Goal: Information Seeking & Learning: Learn about a topic

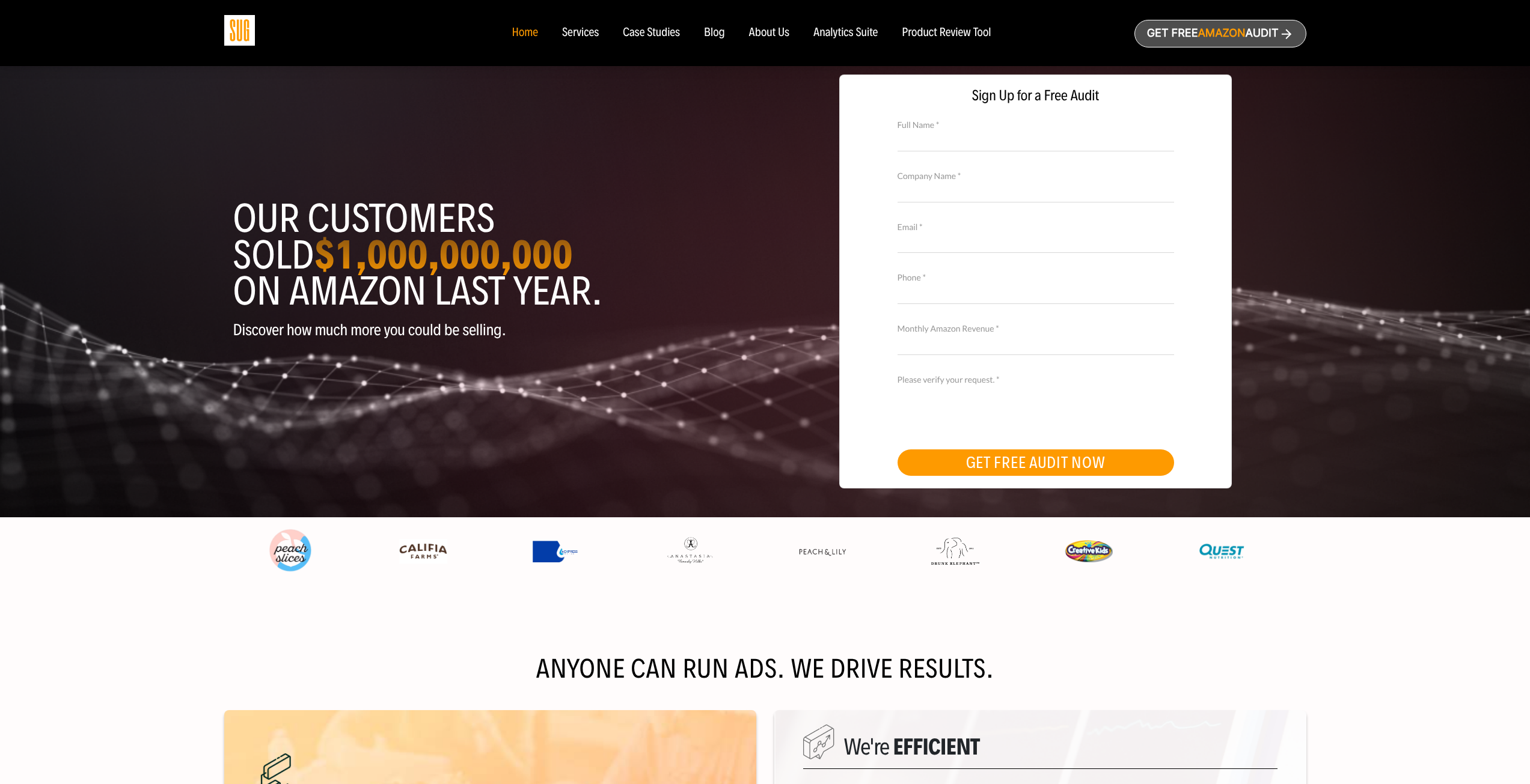
click at [652, 35] on div "Case Studies" at bounding box center [651, 33] width 57 height 13
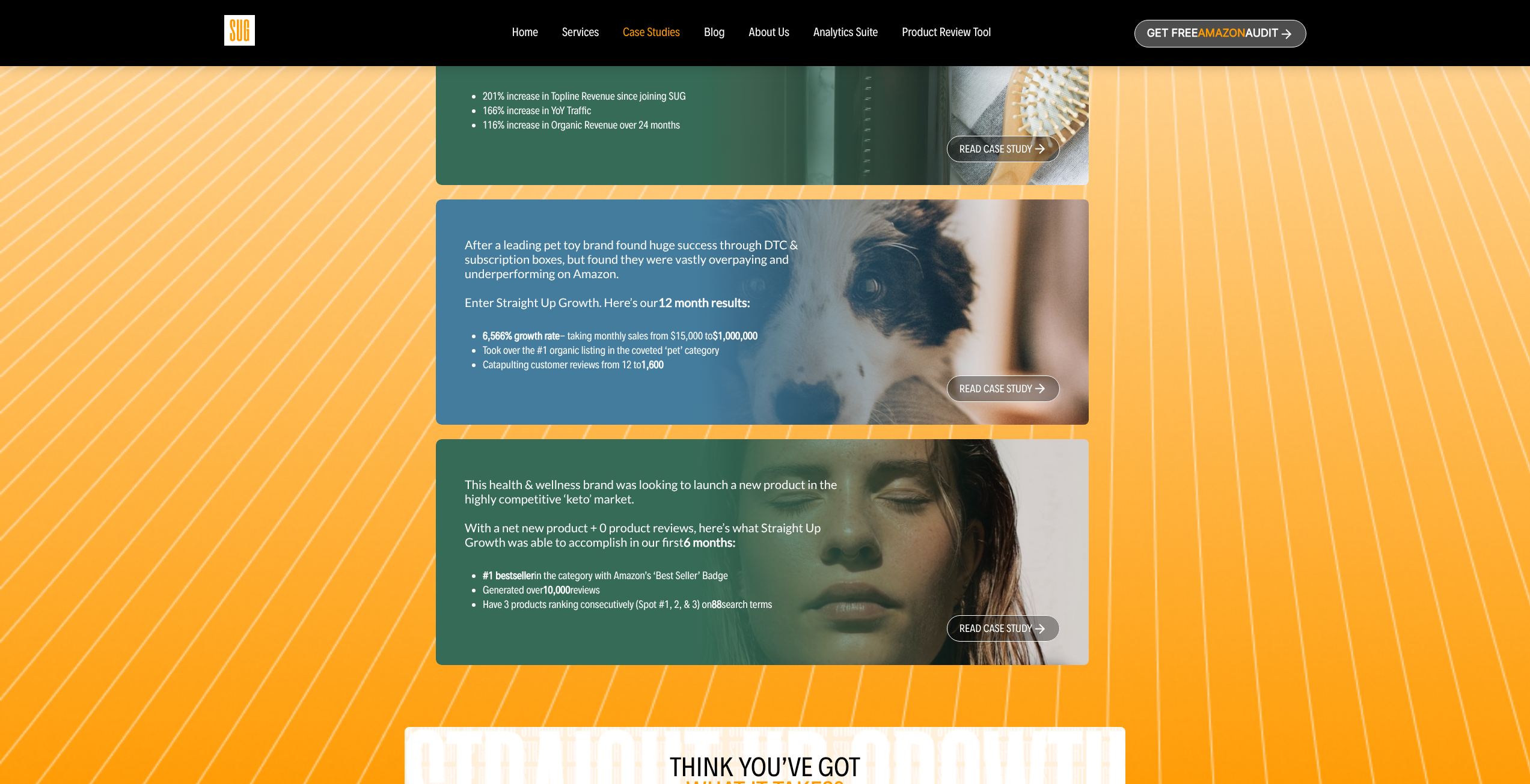
scroll to position [1142, 0]
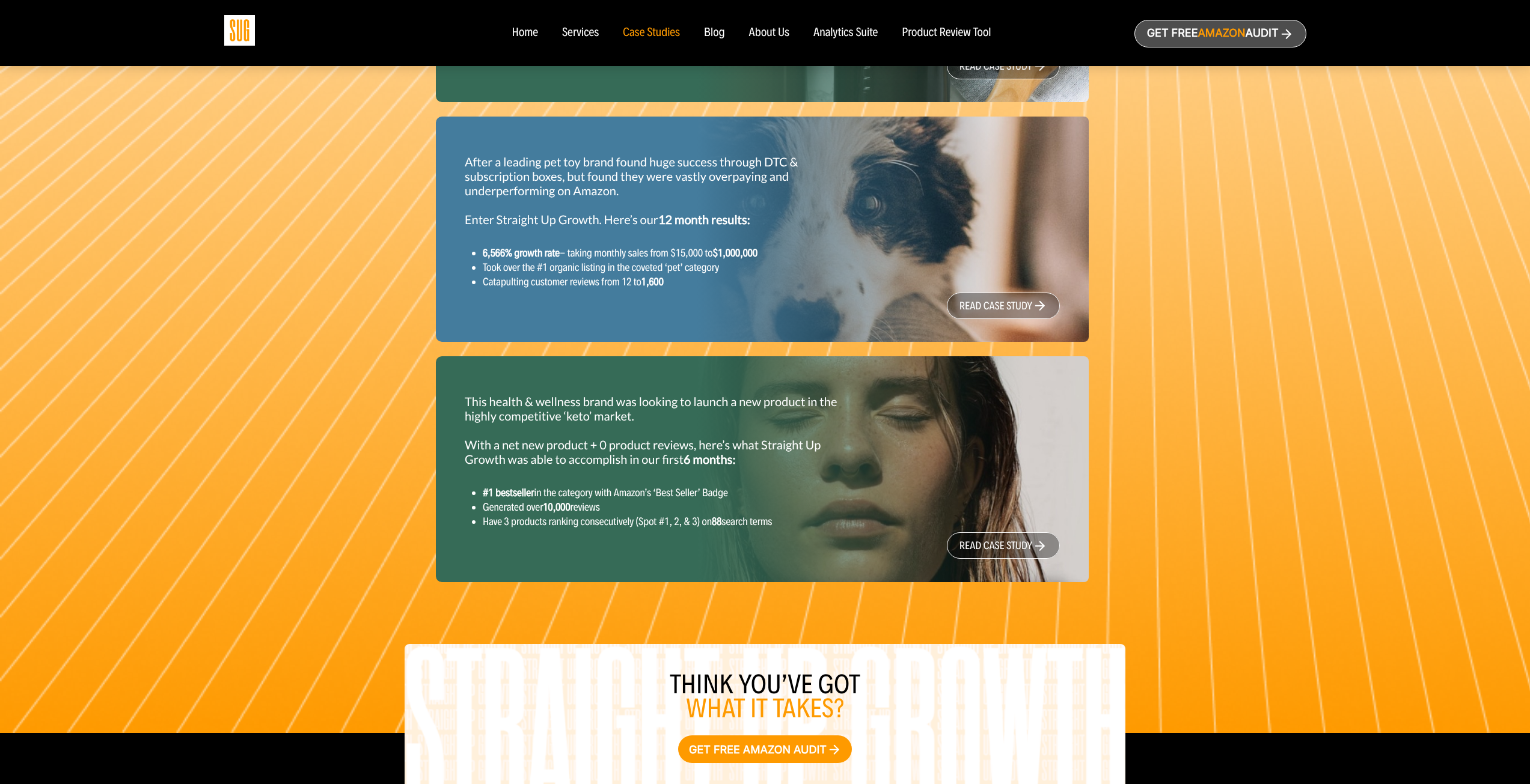
click at [1014, 542] on link "read case study" at bounding box center [1004, 546] width 113 height 26
click at [998, 300] on link "read case study" at bounding box center [1004, 306] width 113 height 26
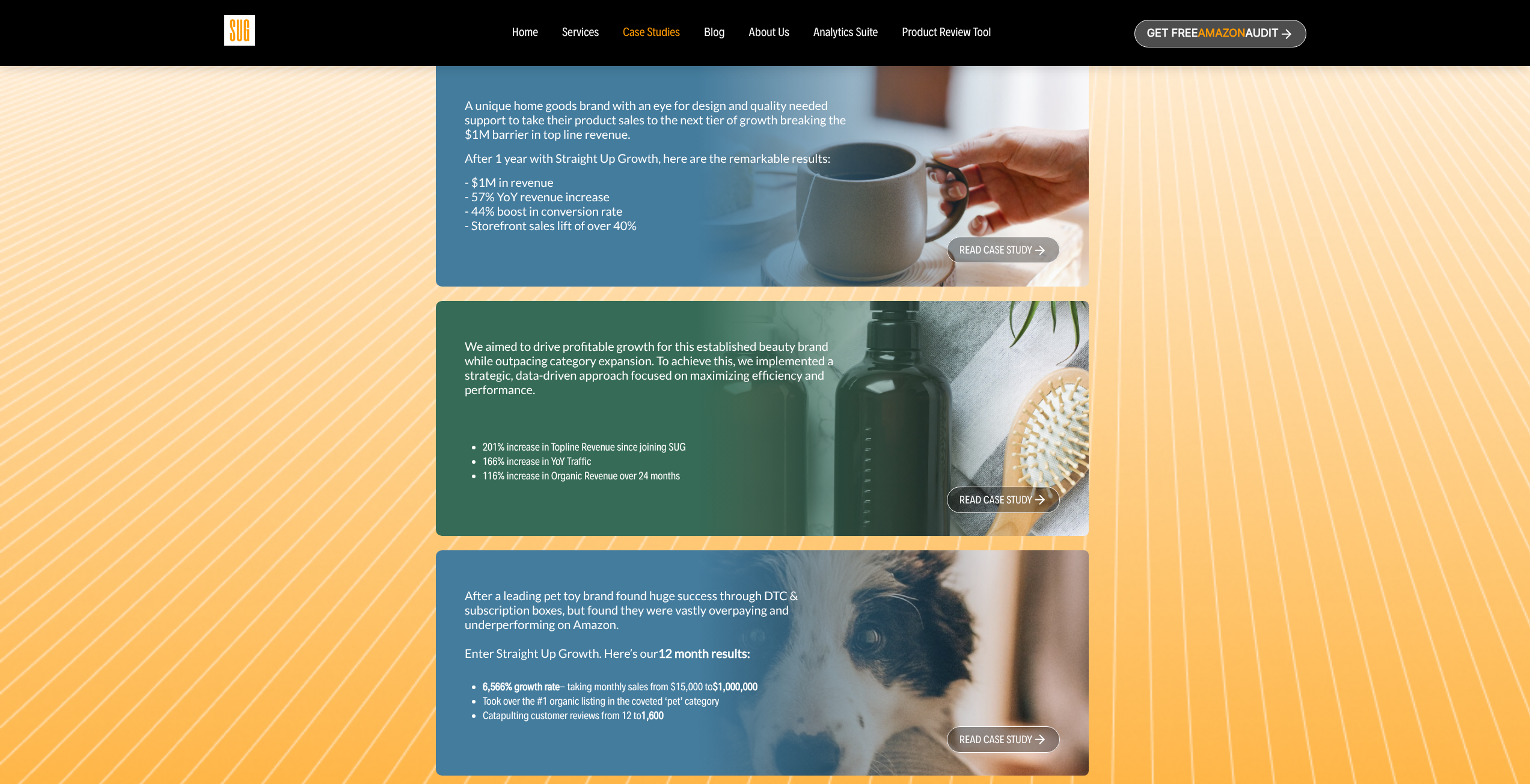
scroll to position [661, 0]
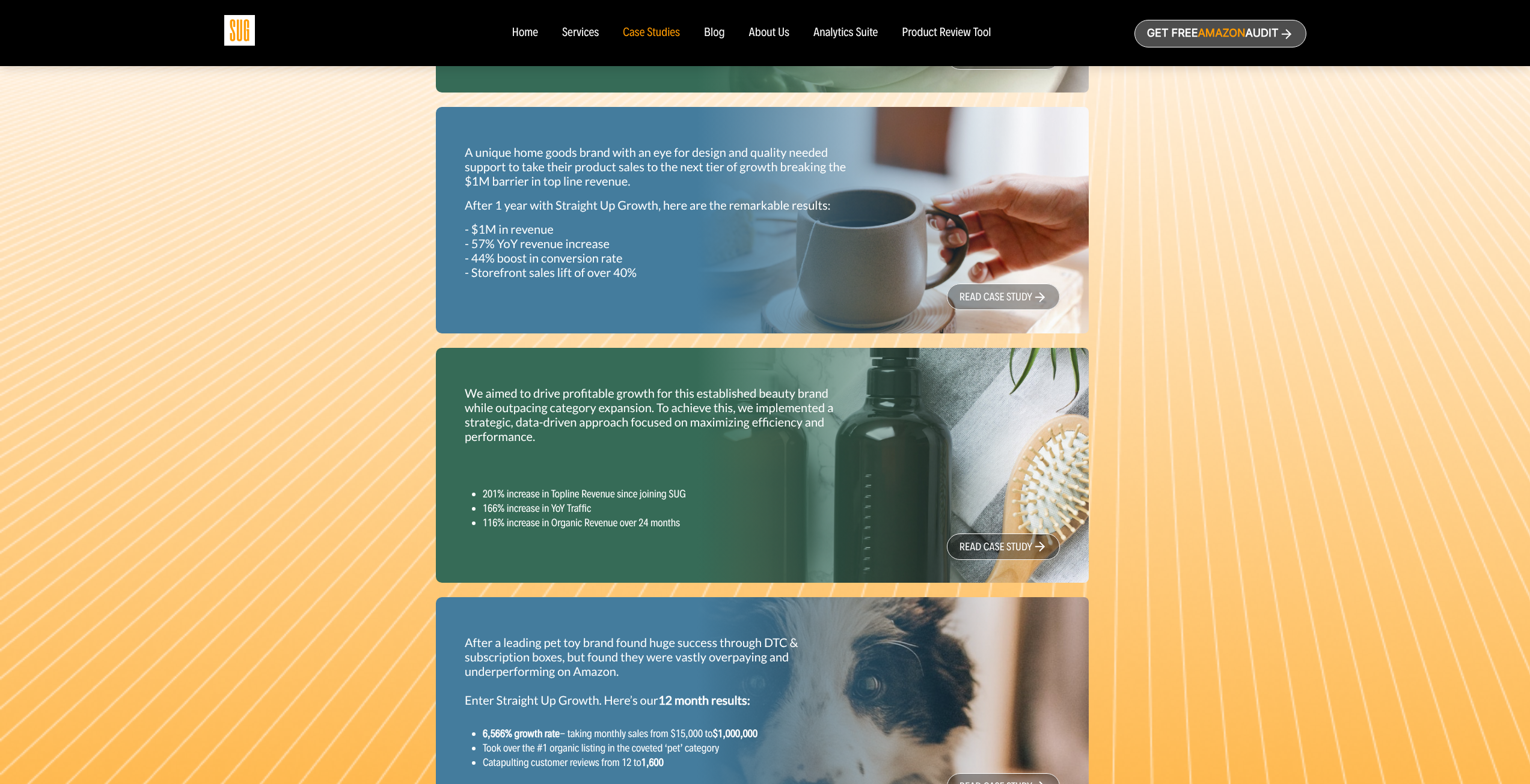
click at [1006, 550] on link "read case study" at bounding box center [1004, 547] width 113 height 26
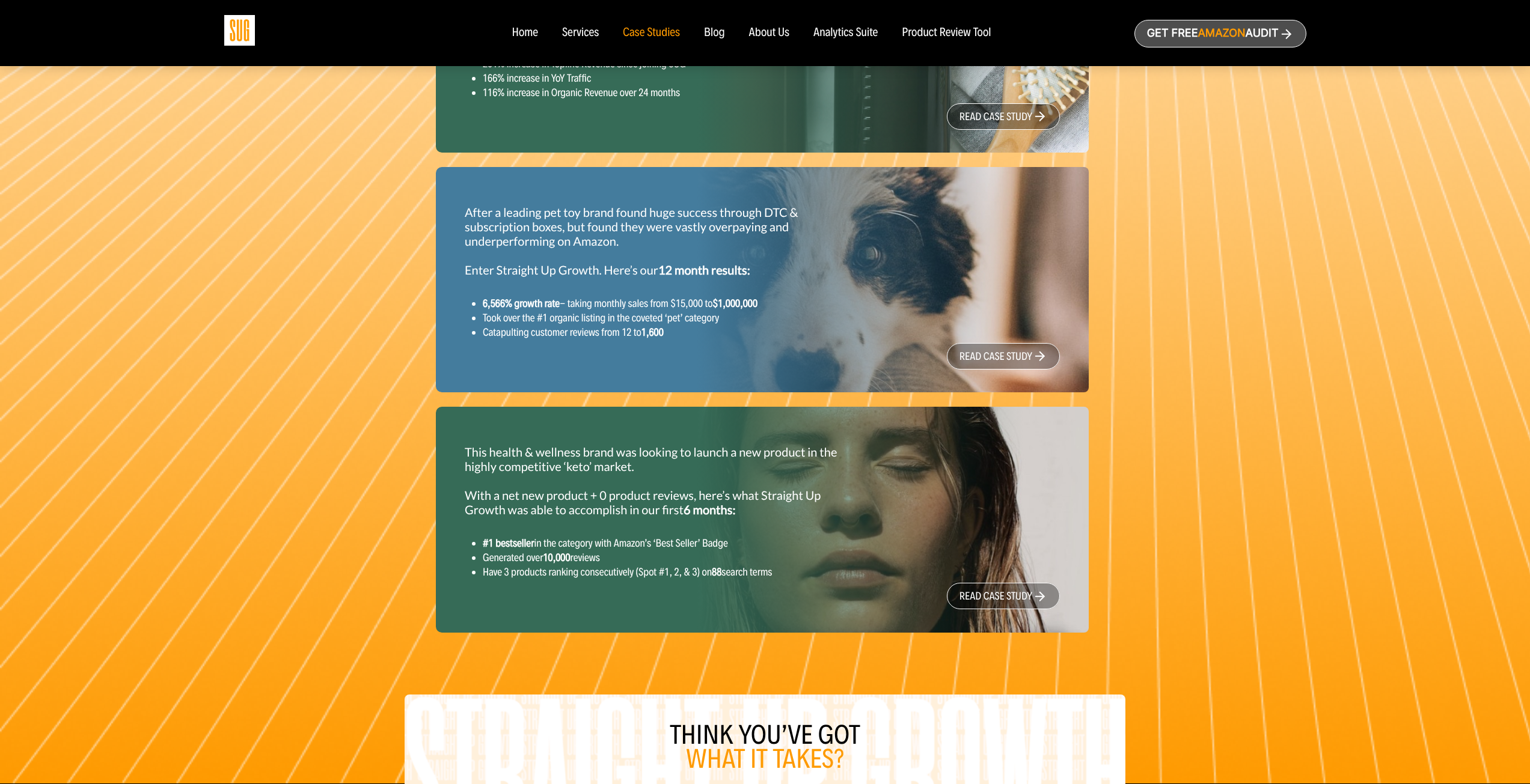
scroll to position [1262, 0]
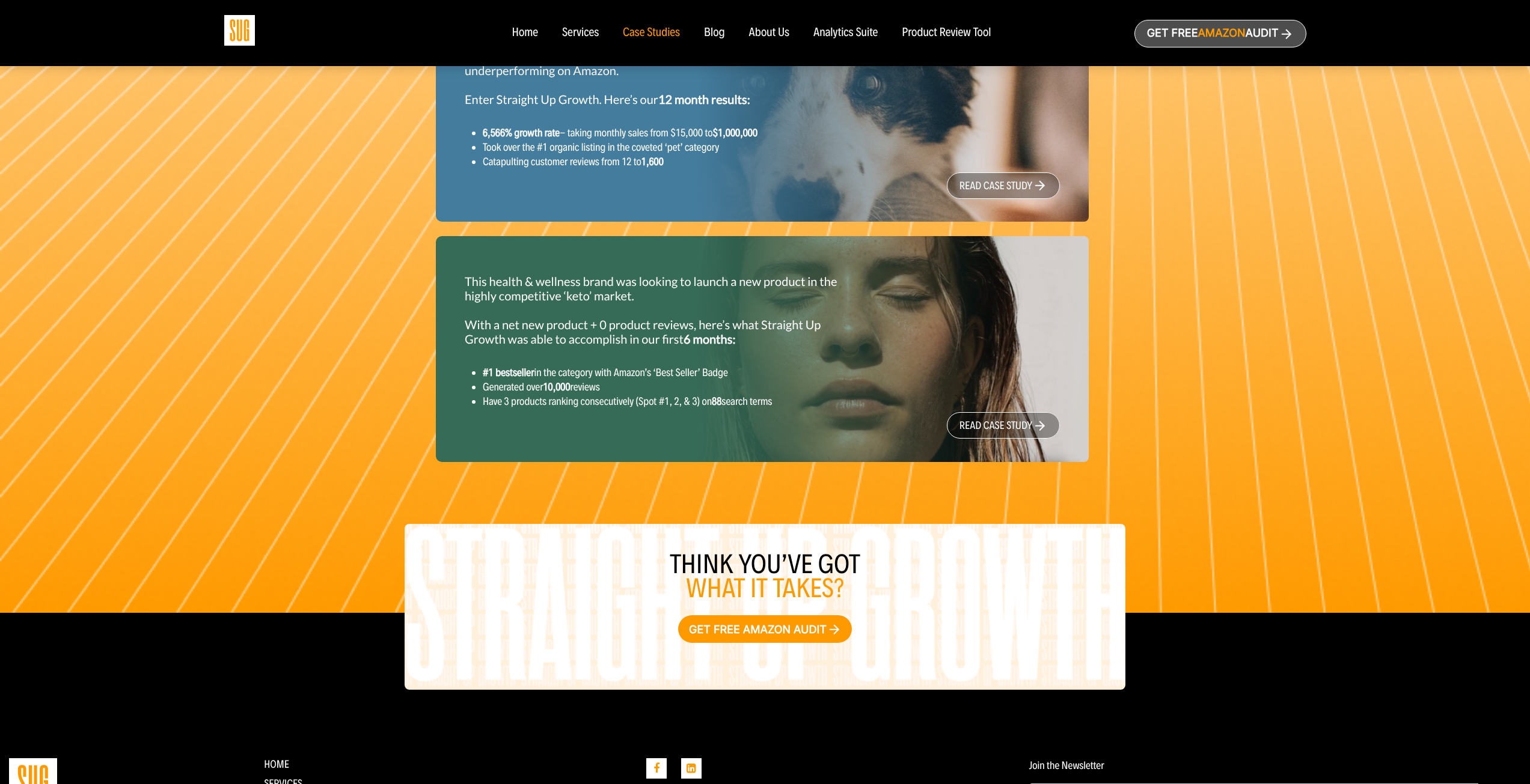
click at [987, 180] on link "read case study" at bounding box center [1004, 186] width 113 height 26
